Goal: Task Accomplishment & Management: Complete application form

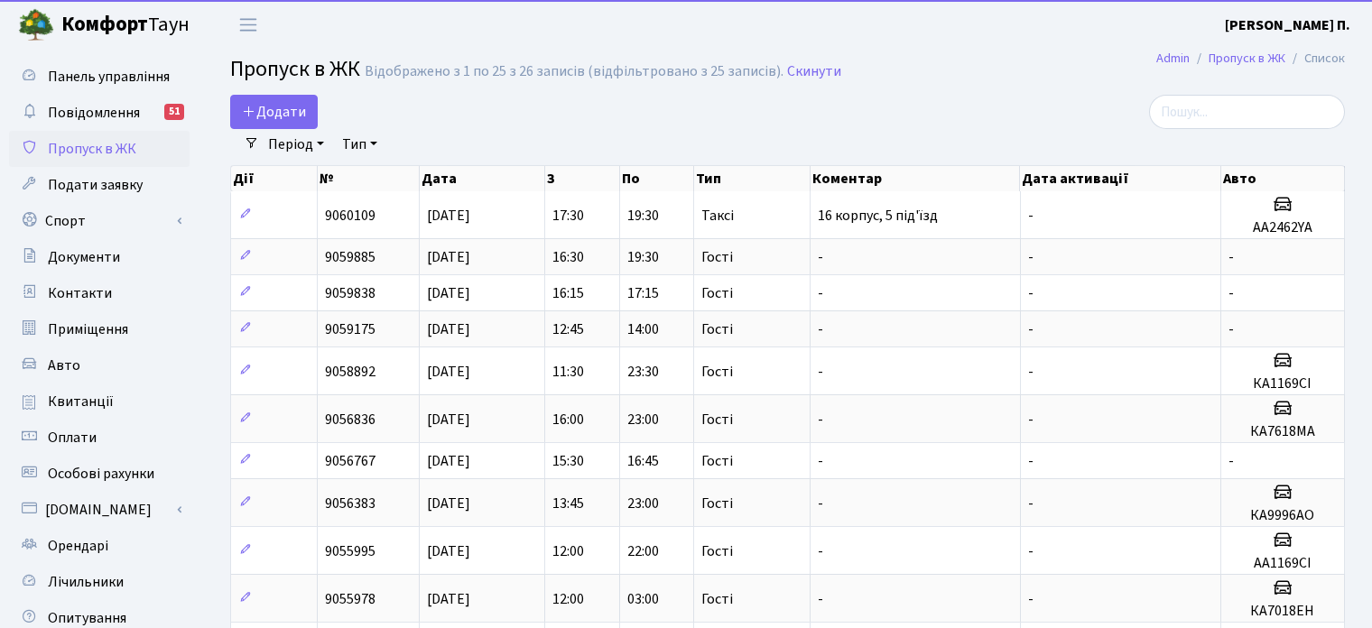
select select "25"
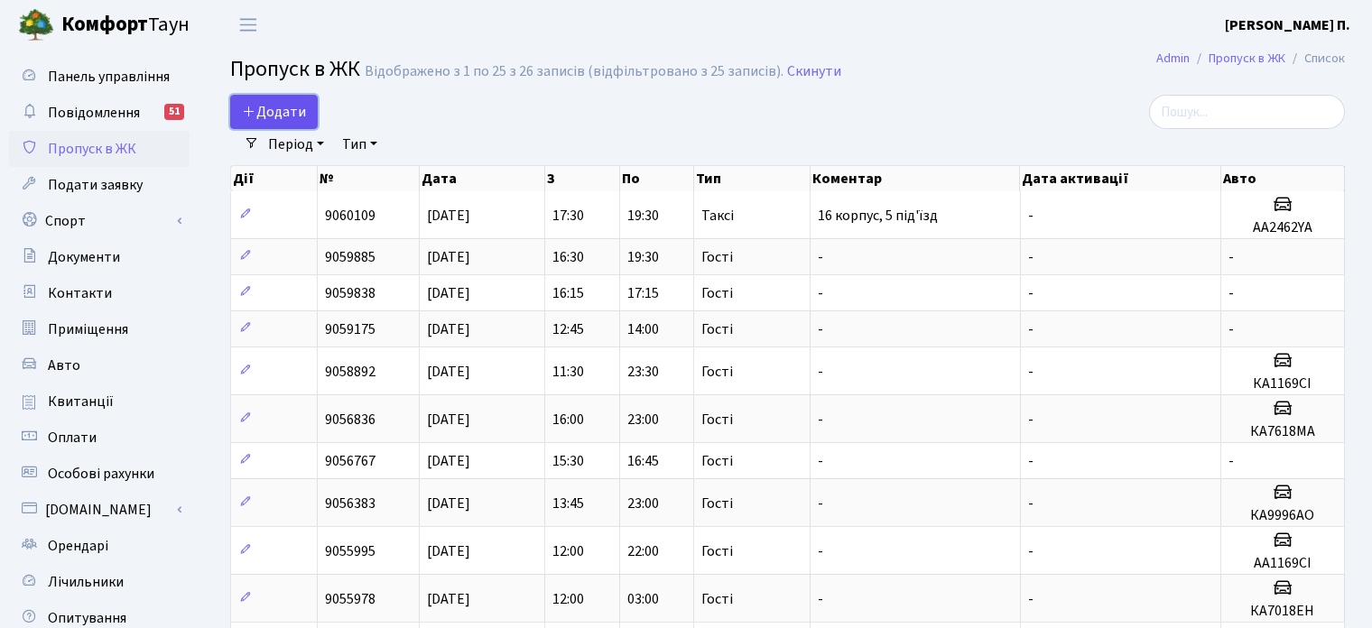
click at [282, 110] on span "Додати" at bounding box center [274, 112] width 64 height 20
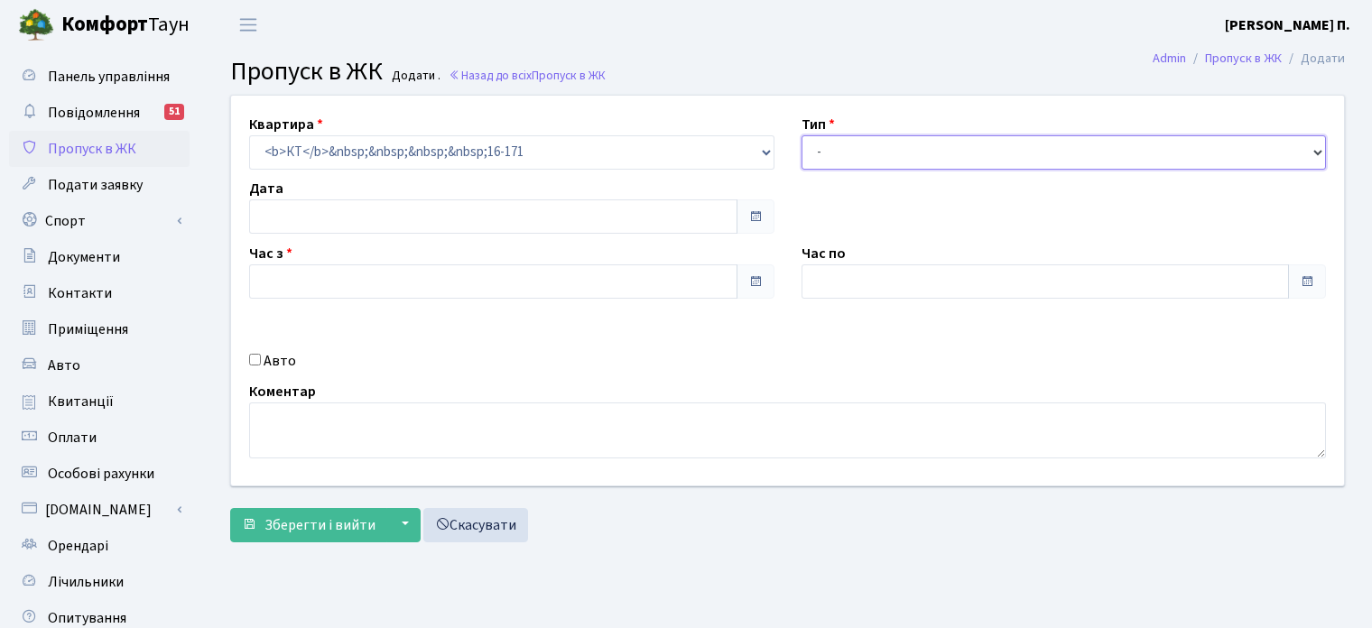
type input "11.10.2025"
type input "09:00"
type input "10:00"
click at [824, 152] on select "- Доставка Таксі Гості Сервіс" at bounding box center [1063, 152] width 525 height 34
select select "2"
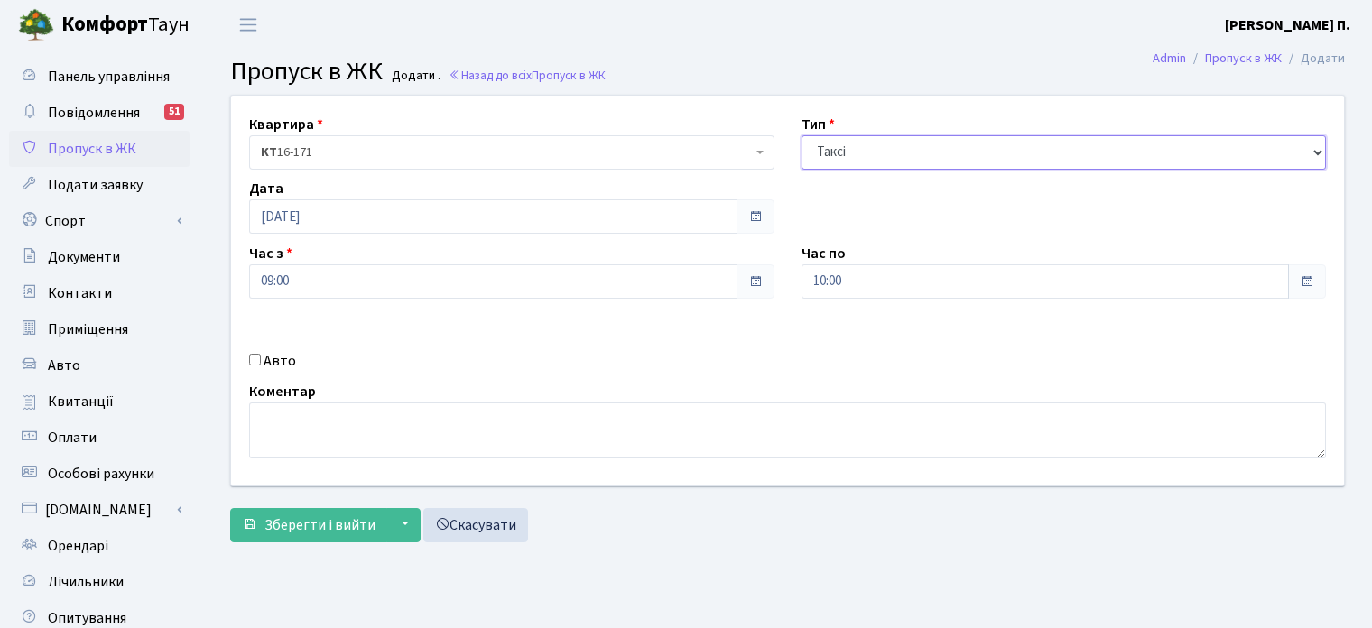
click at [801, 135] on select "- Доставка Таксі Гості Сервіс" at bounding box center [1063, 152] width 525 height 34
click at [251, 357] on input "Авто" at bounding box center [255, 360] width 12 height 12
checkbox input "true"
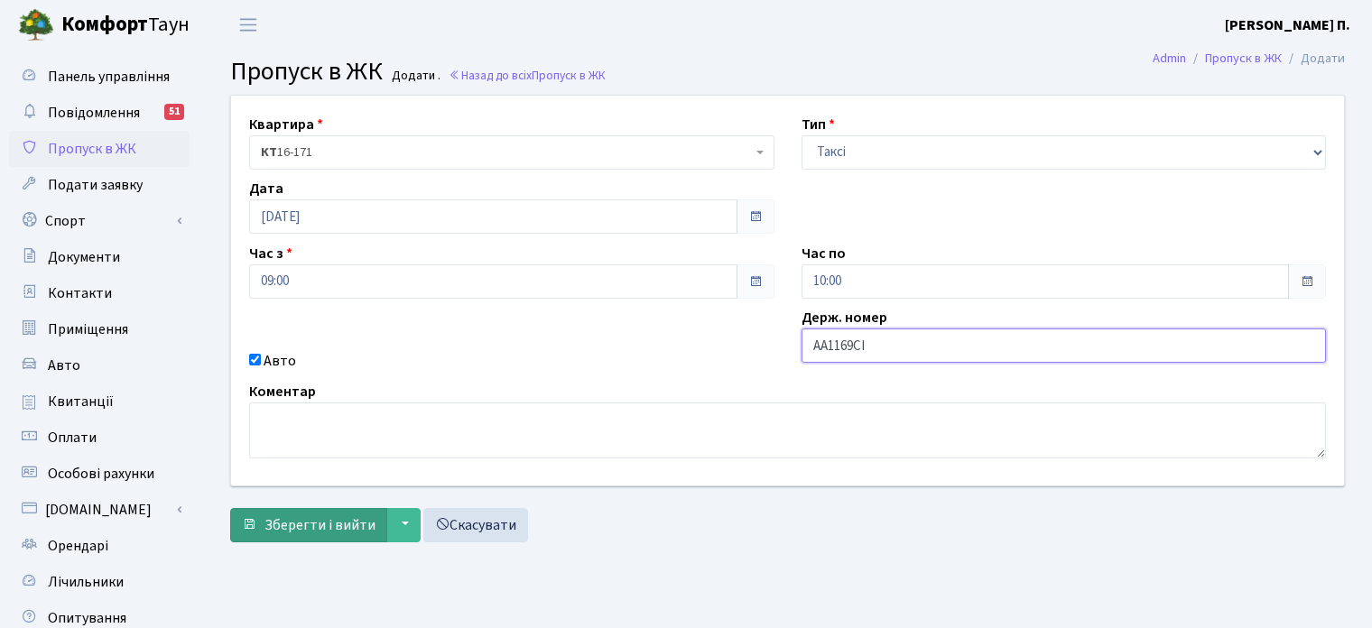
type input "АА1169СІ"
click at [303, 528] on span "Зберегти і вийти" at bounding box center [319, 525] width 111 height 20
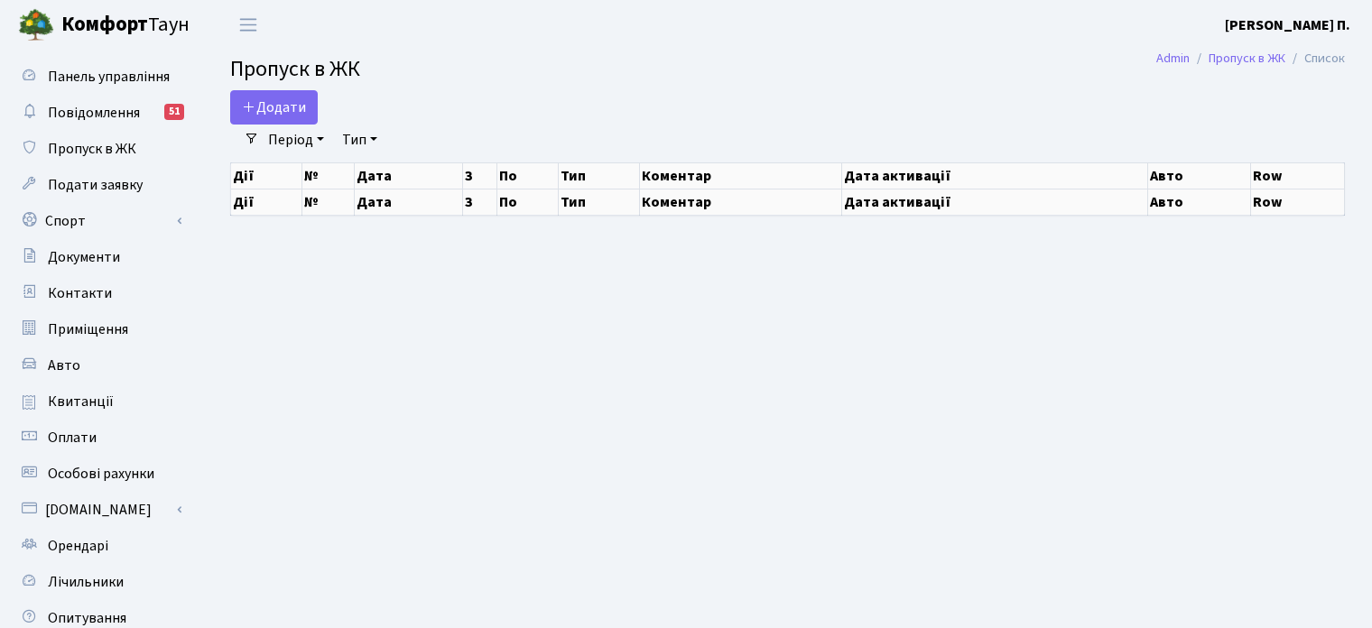
select select "25"
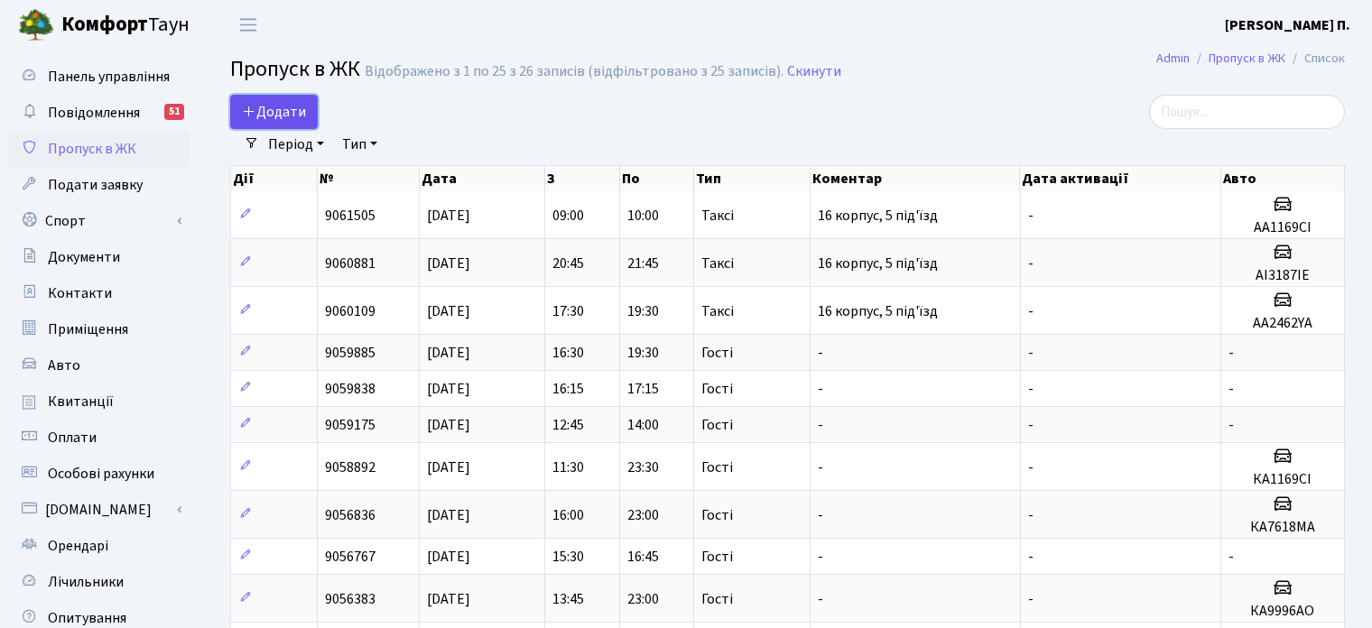
click at [271, 120] on span "Додати" at bounding box center [274, 112] width 64 height 20
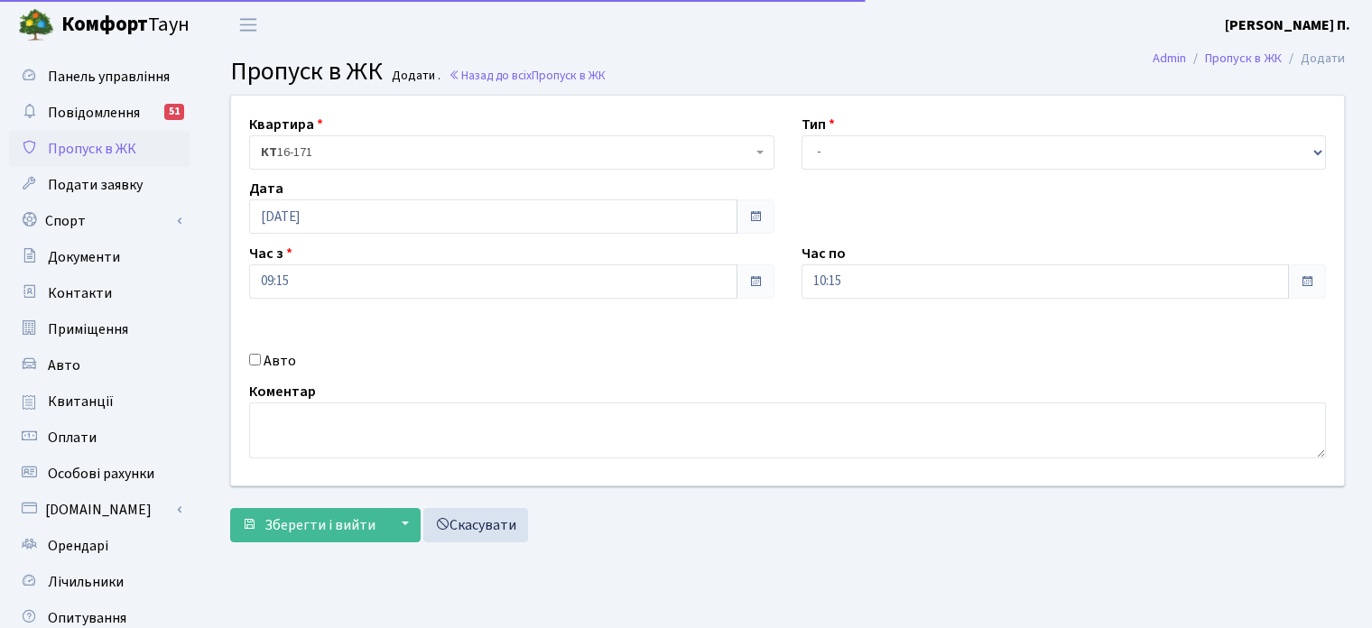
select select "3"
click at [801, 135] on select "- Доставка Таксі Гості Сервіс" at bounding box center [1063, 152] width 525 height 34
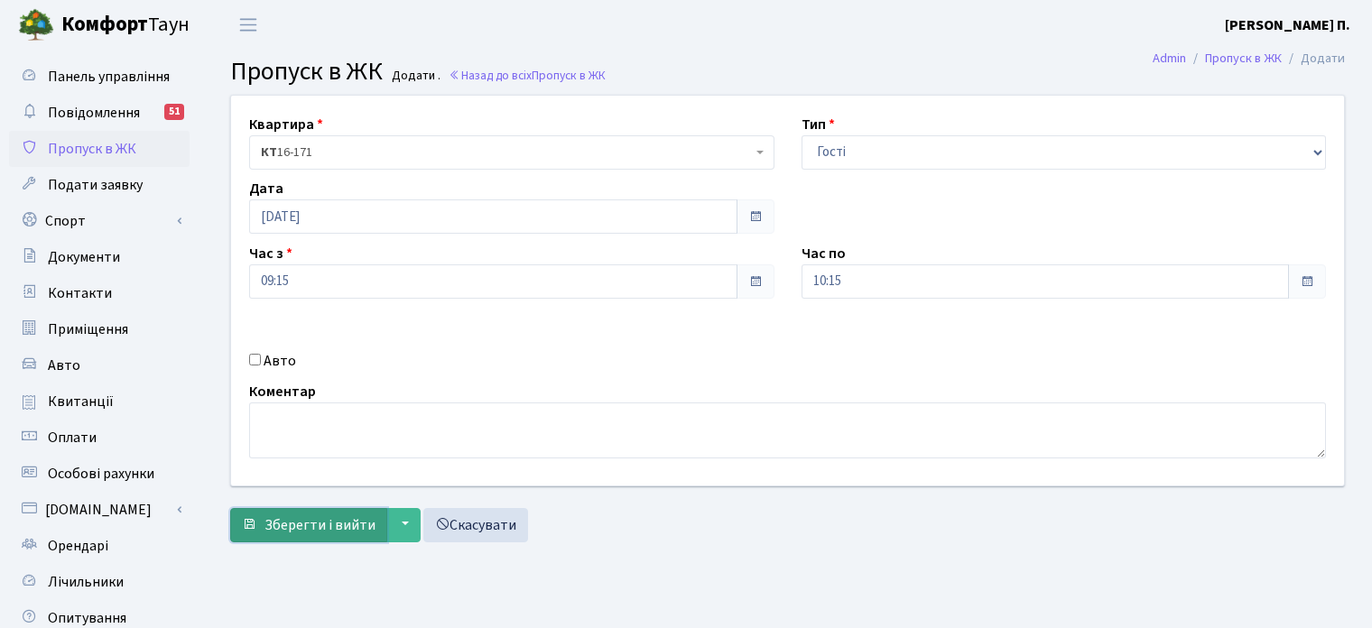
click at [316, 512] on button "Зберегти і вийти" at bounding box center [308, 525] width 157 height 34
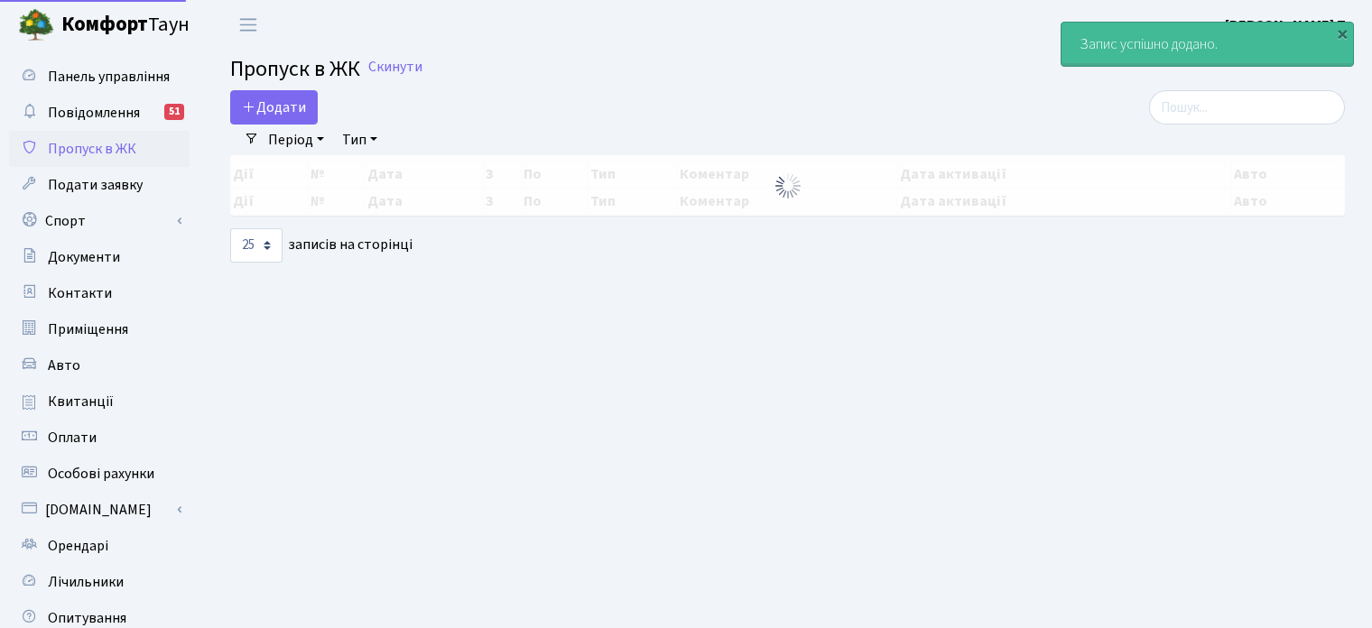
select select "25"
